Goal: Check status: Check status

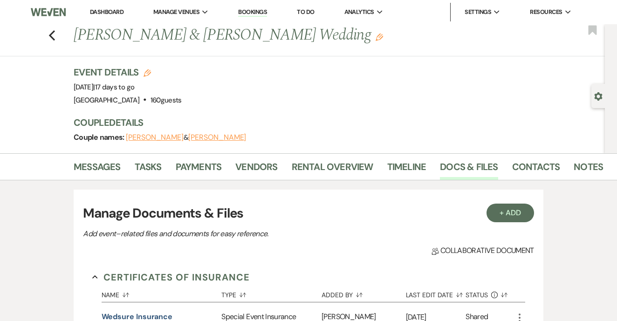
click at [255, 8] on link "Bookings" at bounding box center [252, 12] width 29 height 9
click at [259, 10] on link "Bookings" at bounding box center [252, 12] width 29 height 9
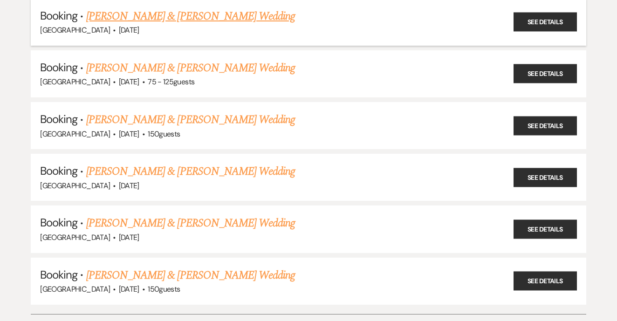
scroll to position [1777, 0]
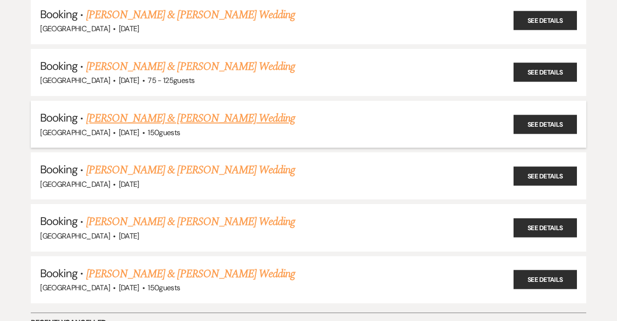
click at [244, 110] on link "[PERSON_NAME] & [PERSON_NAME] Wedding" at bounding box center [190, 118] width 209 height 17
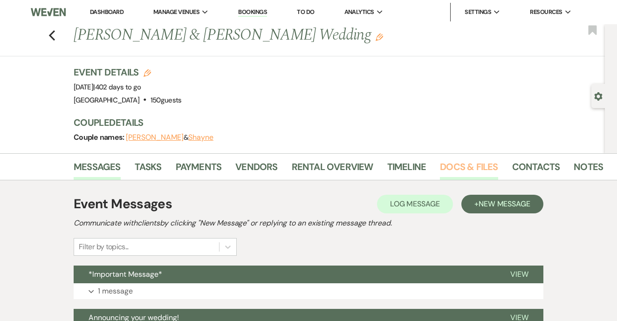
click at [487, 173] on link "Docs & Files" at bounding box center [469, 169] width 58 height 21
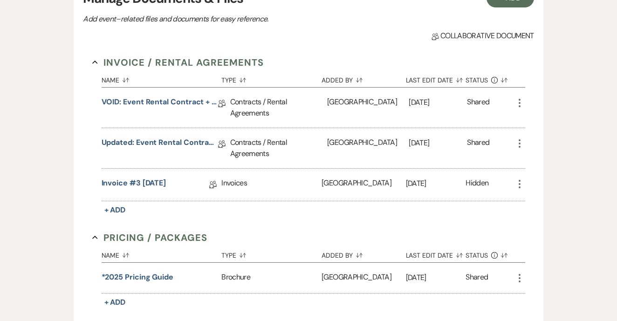
scroll to position [214, 0]
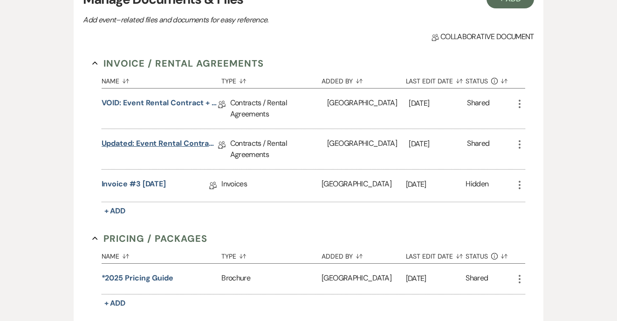
click at [166, 142] on link "Updated: Event Rental Contract + Short Term Lease - [DATE]" at bounding box center [160, 145] width 117 height 14
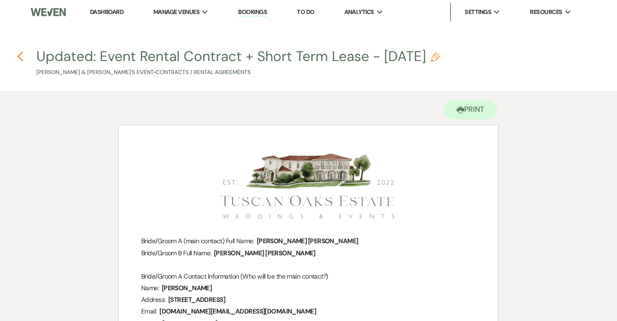
click at [19, 58] on use "button" at bounding box center [20, 56] width 6 height 10
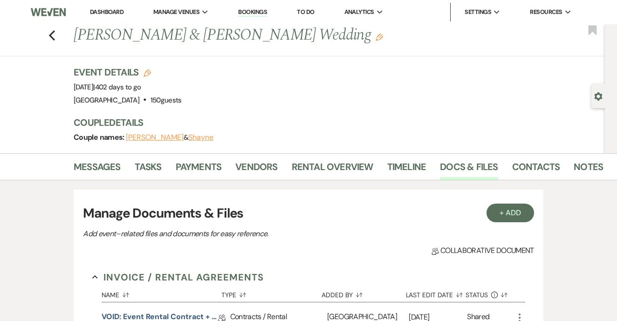
scroll to position [214, 0]
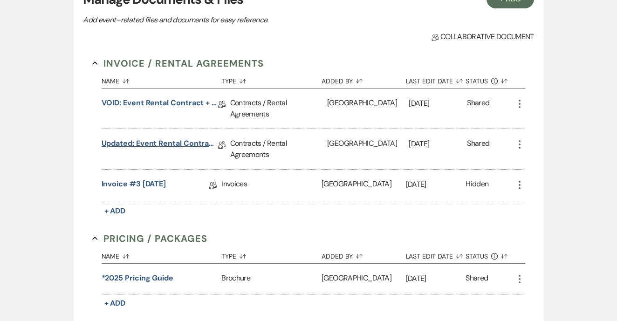
click at [190, 142] on link "Updated: Event Rental Contract + Short Term Lease - [DATE]" at bounding box center [160, 145] width 117 height 14
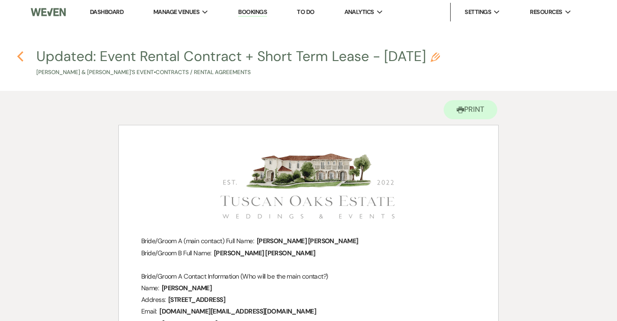
click at [19, 55] on use "button" at bounding box center [20, 56] width 6 height 10
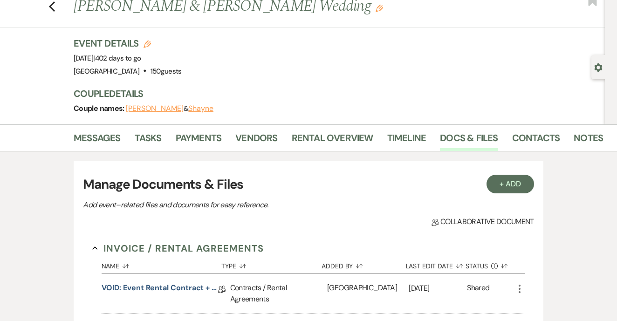
scroll to position [26, 0]
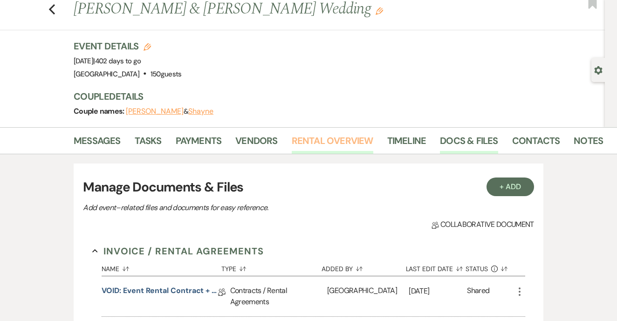
click at [324, 152] on link "Rental Overview" at bounding box center [333, 143] width 82 height 21
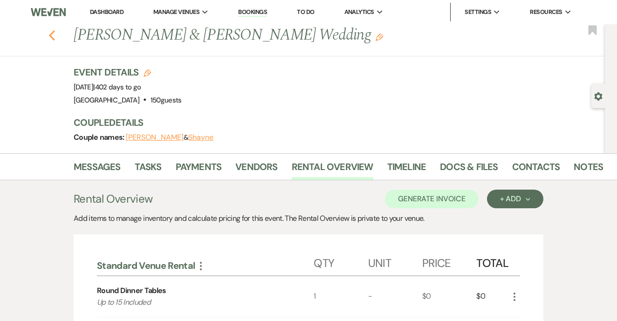
click at [50, 36] on use "button" at bounding box center [52, 35] width 6 height 10
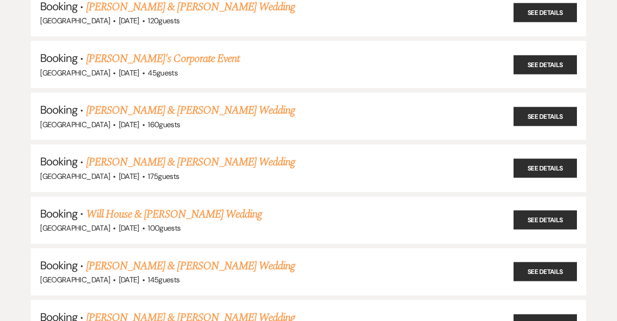
scroll to position [184, 0]
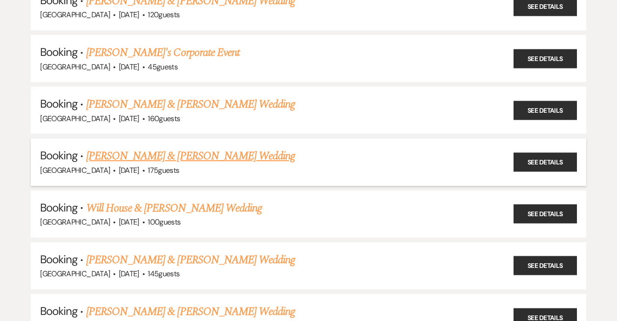
drag, startPoint x: 330, startPoint y: 153, endPoint x: 87, endPoint y: 157, distance: 242.9
click at [87, 157] on h5 "Booking · [PERSON_NAME] & [PERSON_NAME] Wedding" at bounding box center [308, 156] width 537 height 17
copy link "[PERSON_NAME] & [PERSON_NAME] Wedding"
click at [260, 152] on link "[PERSON_NAME] & [PERSON_NAME] Wedding" at bounding box center [190, 156] width 209 height 17
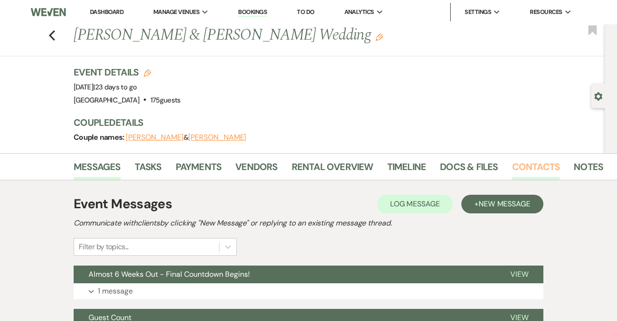
click at [517, 167] on link "Contacts" at bounding box center [536, 169] width 48 height 21
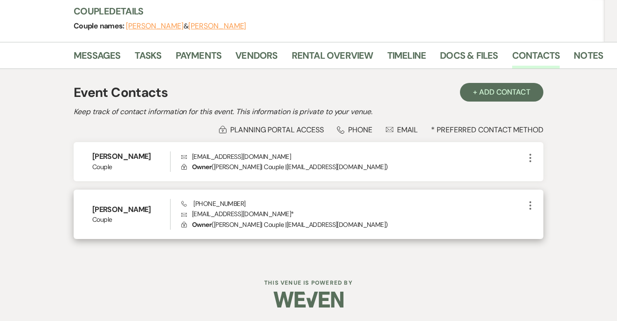
scroll to position [110, 0]
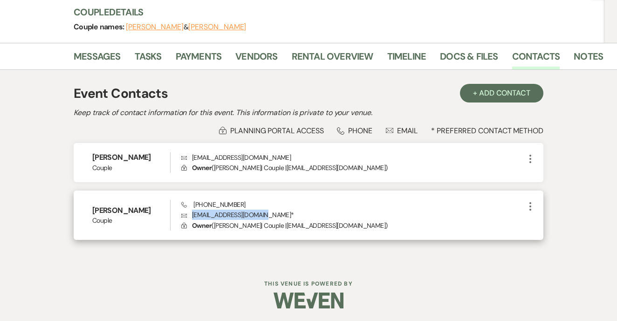
drag, startPoint x: 192, startPoint y: 214, endPoint x: 263, endPoint y: 215, distance: 70.9
click at [263, 215] on p "Envelope [EMAIL_ADDRESS][DOMAIN_NAME] *" at bounding box center [353, 215] width 344 height 10
copy p "[EMAIL_ADDRESS][DOMAIN_NAME]"
drag, startPoint x: 192, startPoint y: 203, endPoint x: 263, endPoint y: 206, distance: 71.4
click at [263, 206] on div "Phone [PHONE_NUMBER] Envelope [EMAIL_ADDRESS][DOMAIN_NAME] * Lock Owner ( [PERS…" at bounding box center [353, 215] width 344 height 31
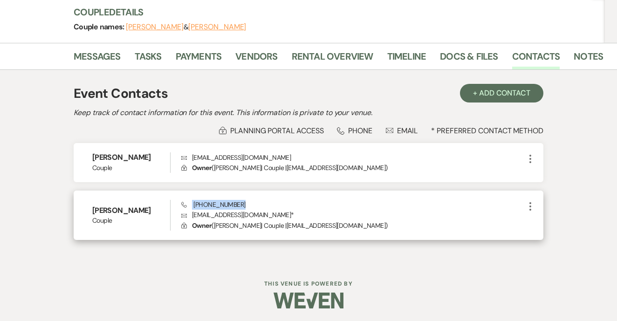
copy span "[PHONE_NUMBER]"
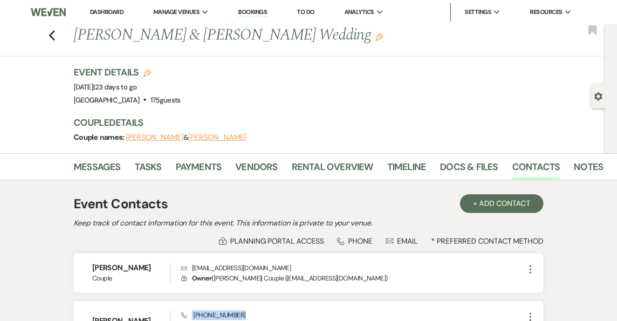
scroll to position [0, 0]
click at [328, 165] on link "Rental Overview" at bounding box center [333, 169] width 82 height 21
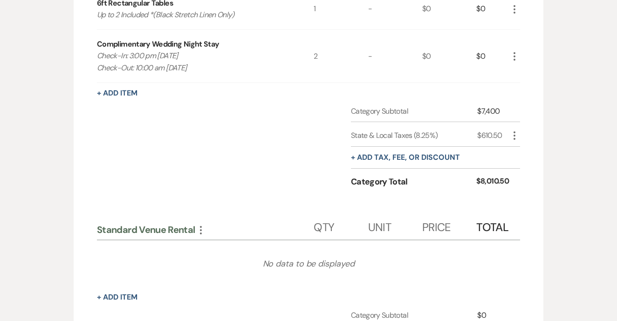
scroll to position [613, 0]
drag, startPoint x: 470, startPoint y: 132, endPoint x: 505, endPoint y: 132, distance: 35.0
click at [505, 132] on div "State & Local Taxes (8.25%) $610.50 More" at bounding box center [435, 134] width 169 height 25
click at [452, 192] on div "Category Total $8,010.50" at bounding box center [435, 184] width 169 height 27
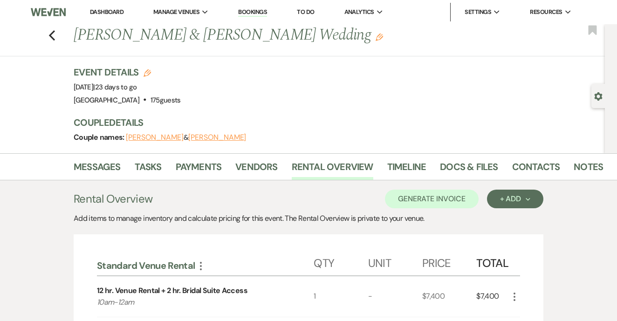
scroll to position [0, 0]
click at [54, 34] on icon "Previous" at bounding box center [51, 35] width 7 height 11
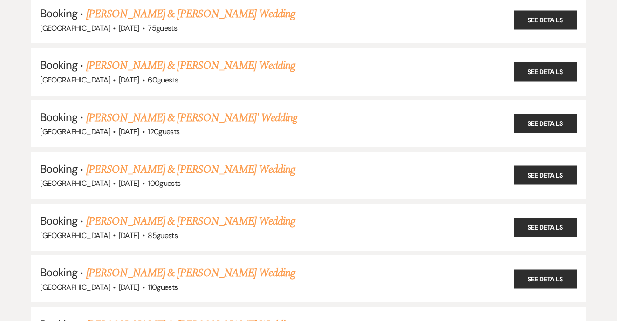
scroll to position [1745, 0]
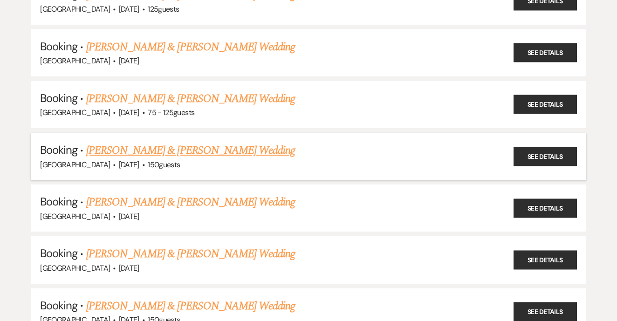
click at [222, 142] on link "[PERSON_NAME] & [PERSON_NAME] Wedding" at bounding box center [190, 150] width 209 height 17
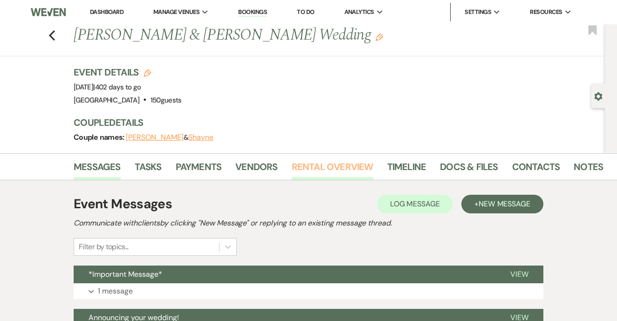
click at [311, 173] on link "Rental Overview" at bounding box center [333, 169] width 82 height 21
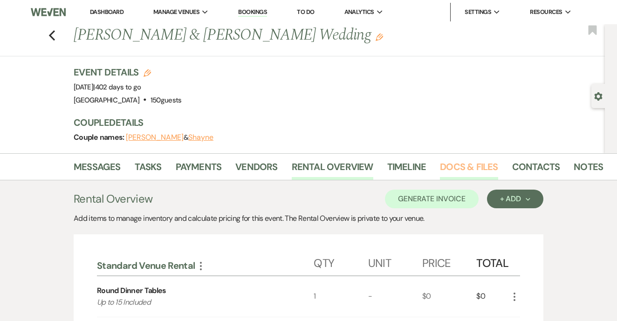
click at [488, 164] on link "Docs & Files" at bounding box center [469, 169] width 58 height 21
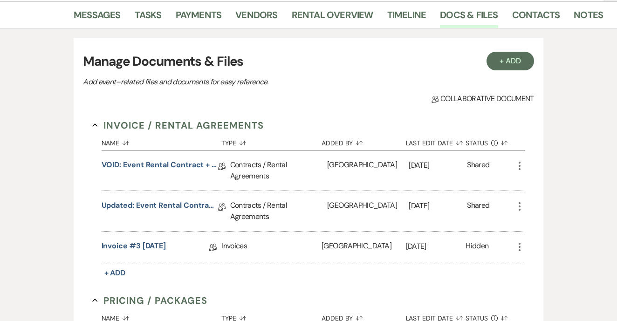
scroll to position [175, 0]
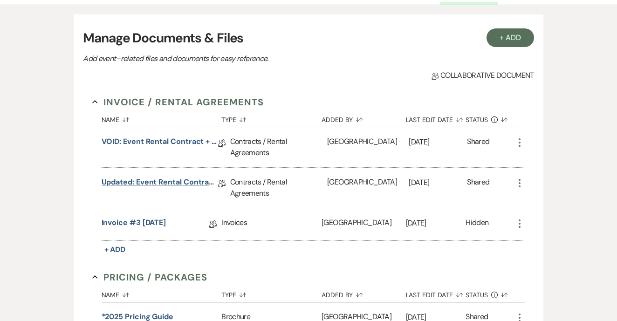
click at [163, 184] on link "Updated: Event Rental Contract + Short Term Lease - [DATE]" at bounding box center [160, 184] width 117 height 14
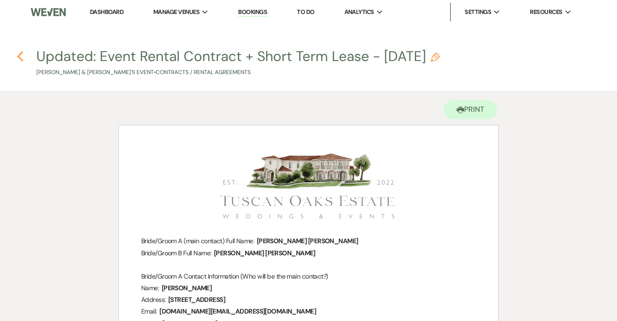
click at [18, 54] on icon "Previous" at bounding box center [20, 56] width 7 height 11
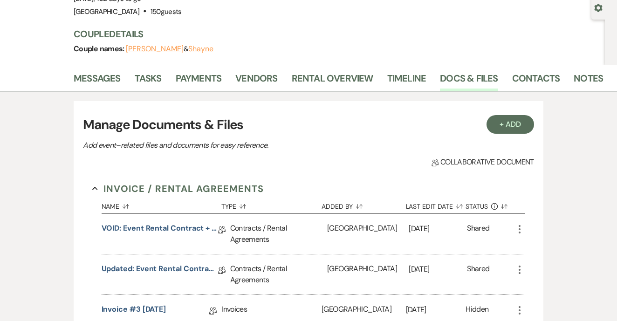
scroll to position [58, 0]
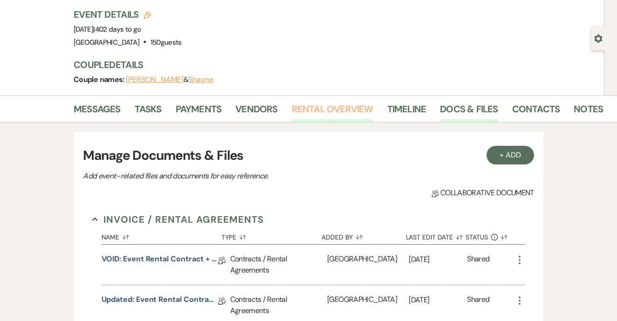
click at [299, 111] on link "Rental Overview" at bounding box center [333, 112] width 82 height 21
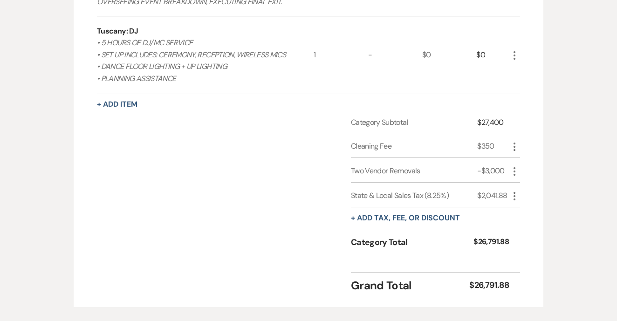
scroll to position [1442, 0]
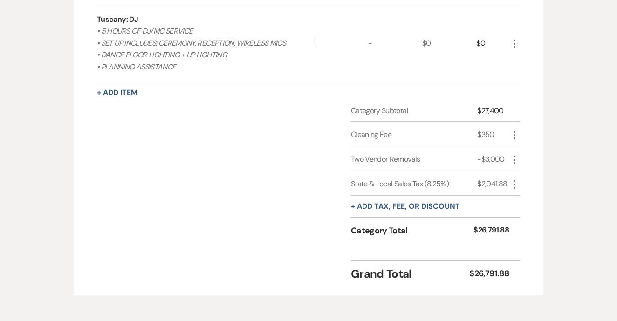
click at [334, 163] on div "Category Subtotal $27,400 Cleaning Fee $350 More Two Vendor Removals -$3,000 Mo…" at bounding box center [308, 179] width 423 height 148
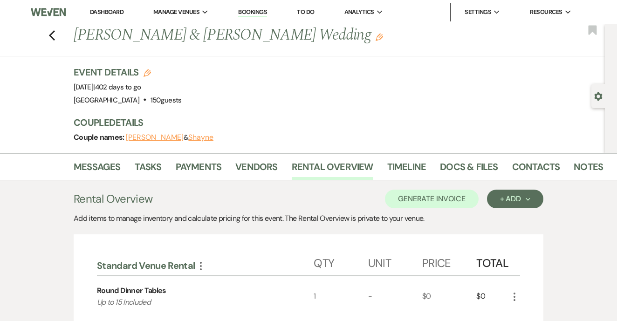
scroll to position [0, 0]
click at [529, 165] on link "Contacts" at bounding box center [536, 169] width 48 height 21
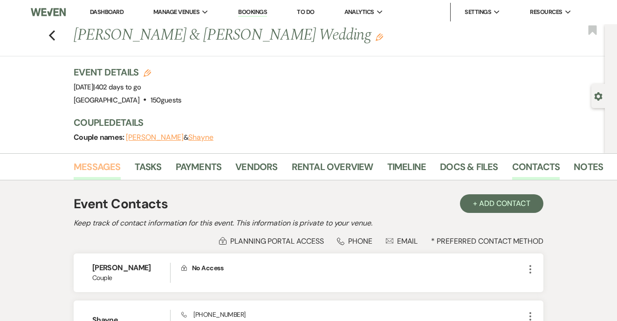
click at [106, 168] on link "Messages" at bounding box center [97, 169] width 47 height 21
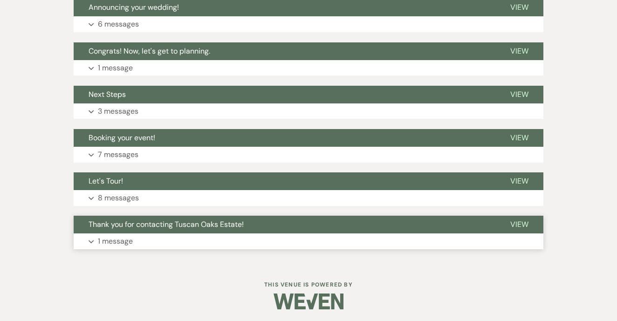
scroll to position [310, 0]
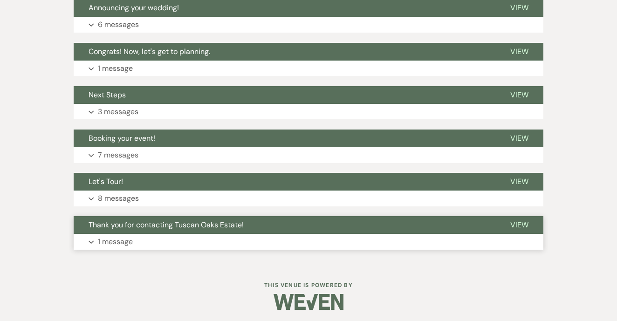
click at [214, 236] on button "Expand 1 message" at bounding box center [309, 242] width 470 height 16
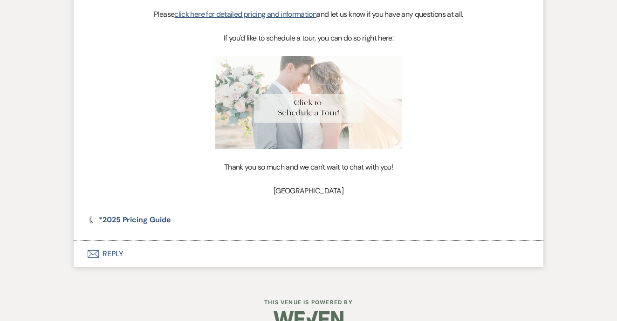
scroll to position [679, 0]
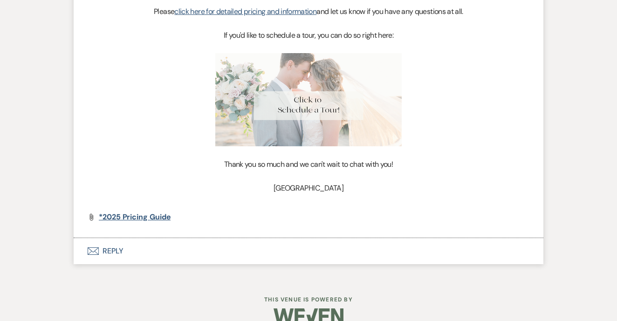
click at [161, 212] on span "*2025 Pricing Guide" at bounding box center [135, 217] width 72 height 10
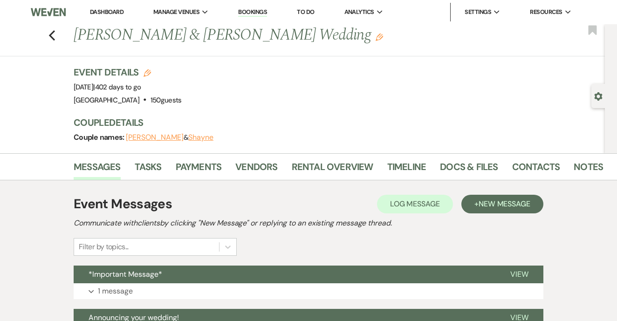
click at [110, 9] on link "Dashboard" at bounding box center [107, 12] width 34 height 8
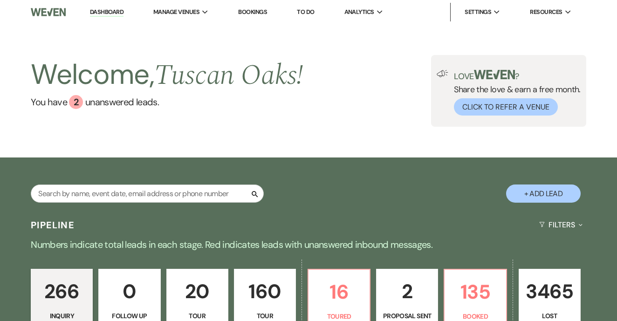
click at [257, 14] on link "Bookings" at bounding box center [252, 12] width 29 height 8
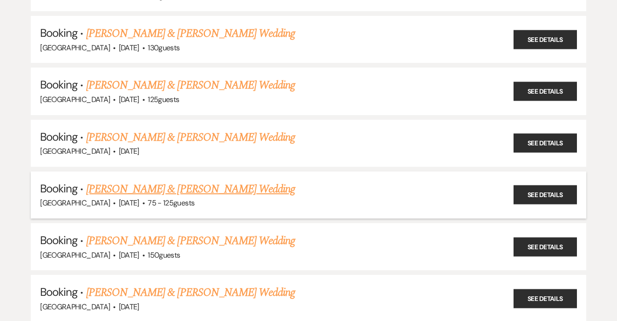
scroll to position [1636, 0]
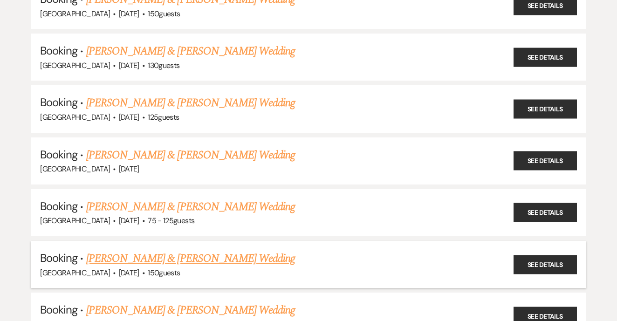
click at [187, 250] on link "[PERSON_NAME] & [PERSON_NAME] Wedding" at bounding box center [190, 258] width 209 height 17
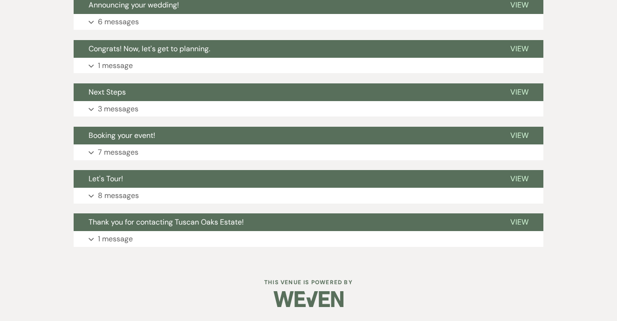
scroll to position [310, 0]
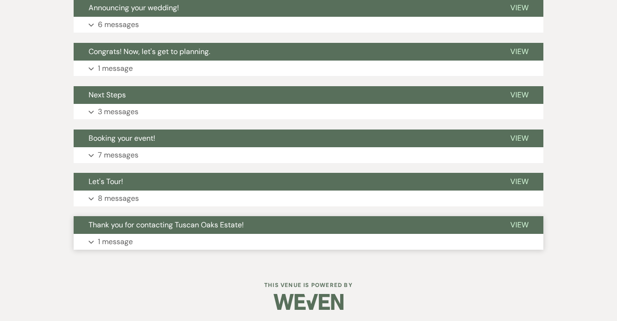
click at [187, 224] on span "Thank you for contacting Tuscan Oaks Estate!" at bounding box center [166, 225] width 155 height 10
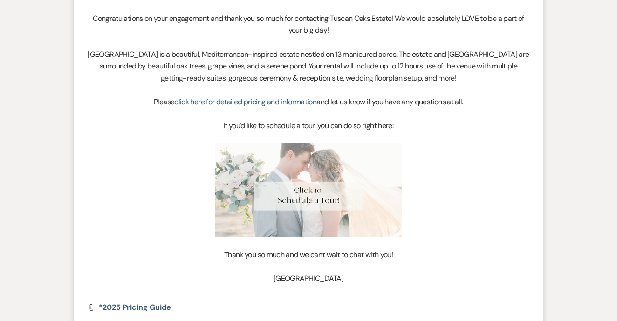
scroll to position [596, 0]
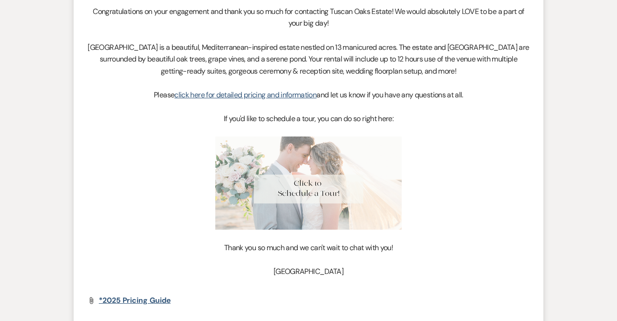
click at [158, 296] on span "*2025 Pricing Guide" at bounding box center [135, 301] width 72 height 10
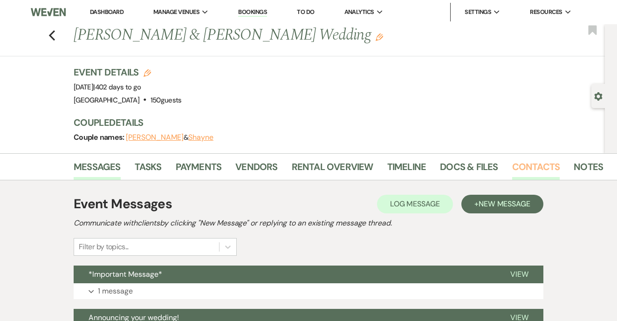
scroll to position [0, 0]
click at [512, 179] on link "Contacts" at bounding box center [536, 169] width 48 height 21
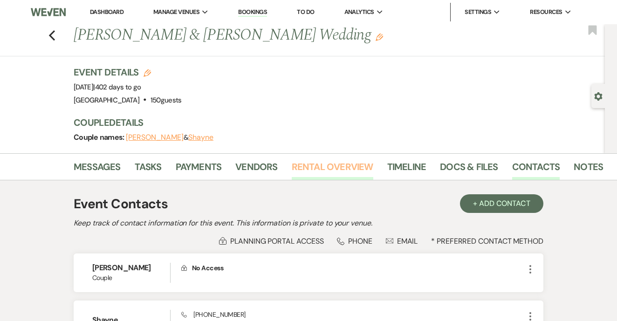
click at [340, 174] on link "Rental Overview" at bounding box center [333, 169] width 82 height 21
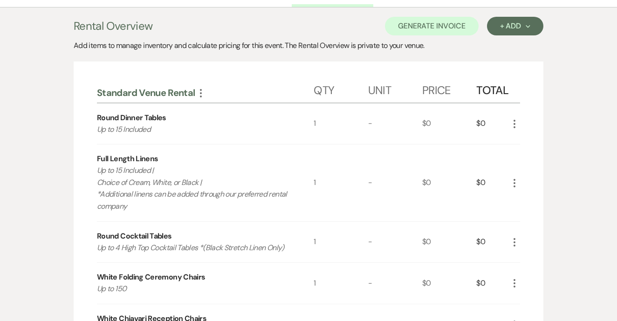
scroll to position [157, 0]
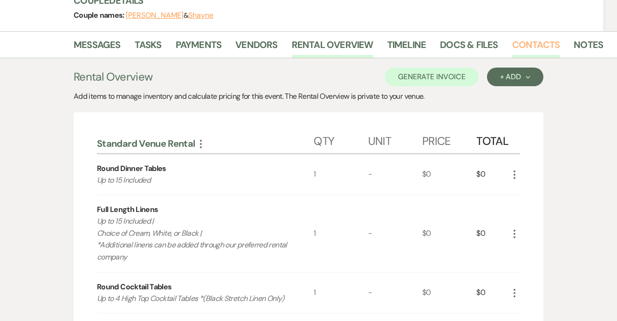
click at [520, 47] on link "Contacts" at bounding box center [536, 47] width 48 height 21
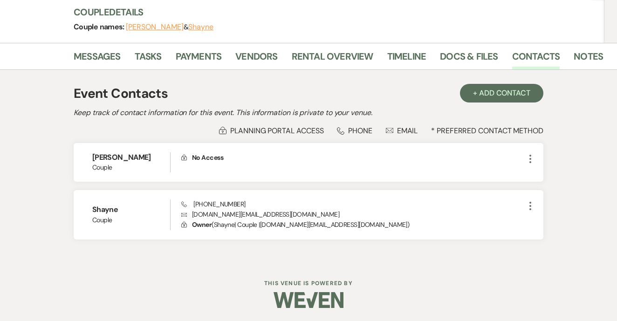
scroll to position [110, 0]
click at [115, 51] on link "Messages" at bounding box center [97, 59] width 47 height 21
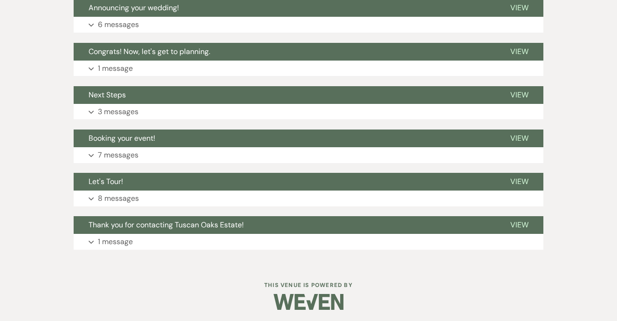
click at [247, 211] on div "Event Messages Log Log Message + New Message Communicate with clients by clicki…" at bounding box center [309, 67] width 470 height 375
click at [255, 200] on button "Expand 8 messages" at bounding box center [309, 199] width 470 height 16
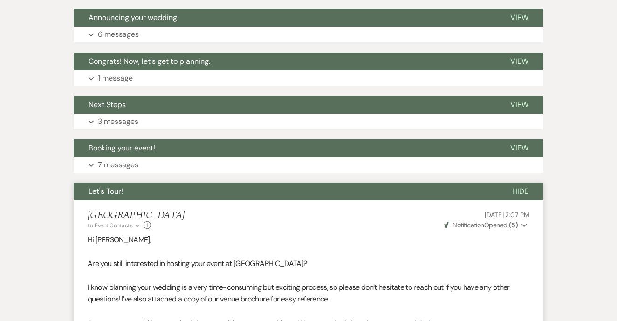
scroll to position [236, 0]
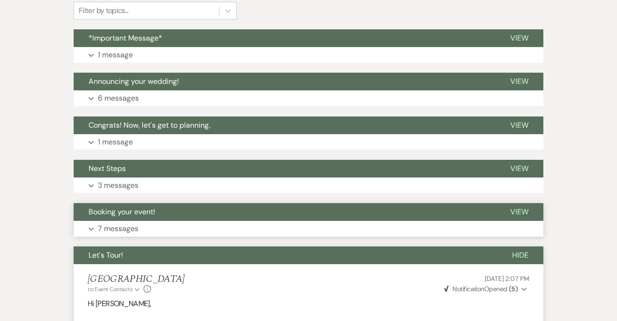
click at [239, 221] on button "Expand 7 messages" at bounding box center [309, 229] width 470 height 16
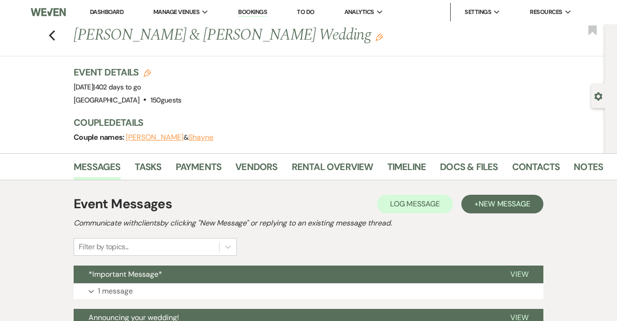
scroll to position [0, 0]
click at [254, 15] on link "Bookings" at bounding box center [252, 12] width 29 height 9
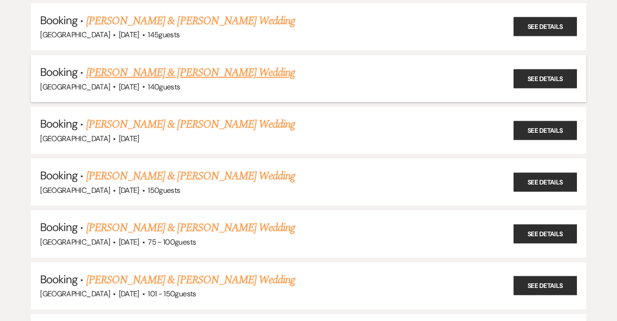
scroll to position [419, 0]
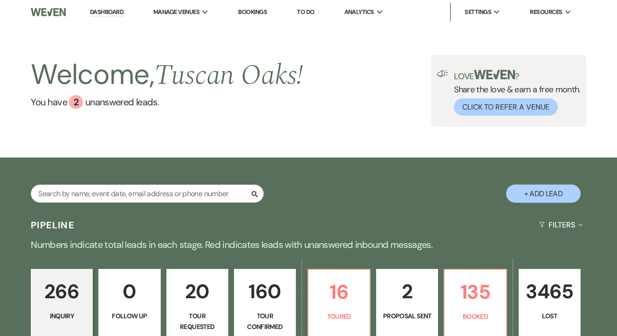
click at [310, 12] on link "To Do" at bounding box center [305, 12] width 17 height 8
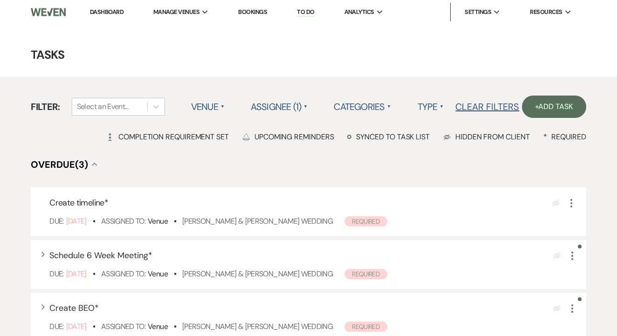
click at [254, 15] on link "Bookings" at bounding box center [252, 12] width 29 height 8
